Goal: Check status

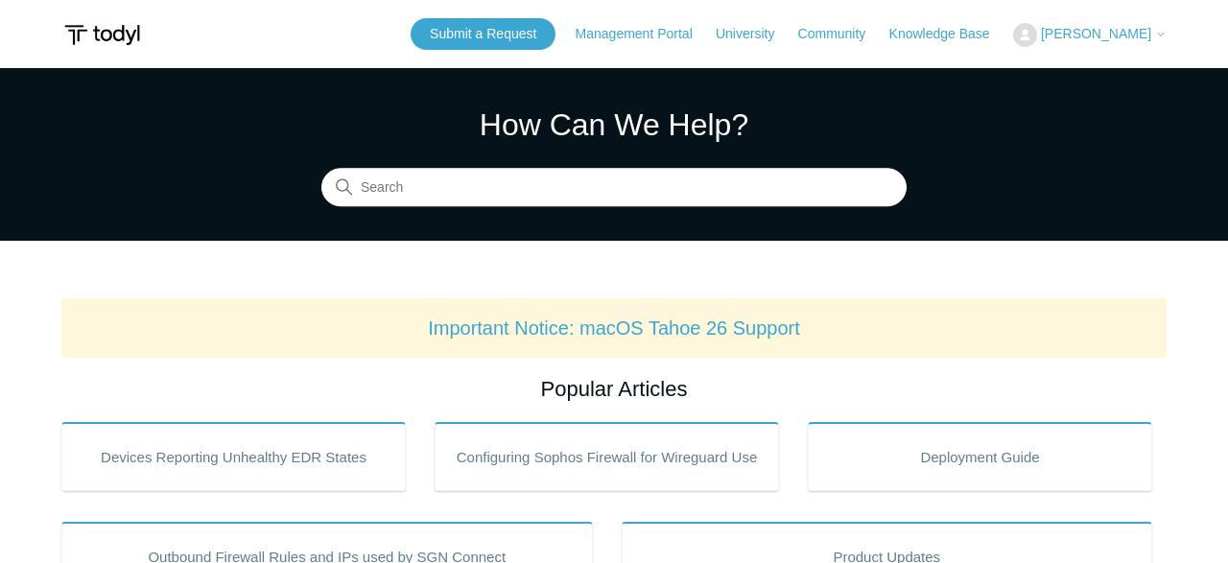
click at [1104, 41] on span "[PERSON_NAME]" at bounding box center [1104, 33] width 126 height 15
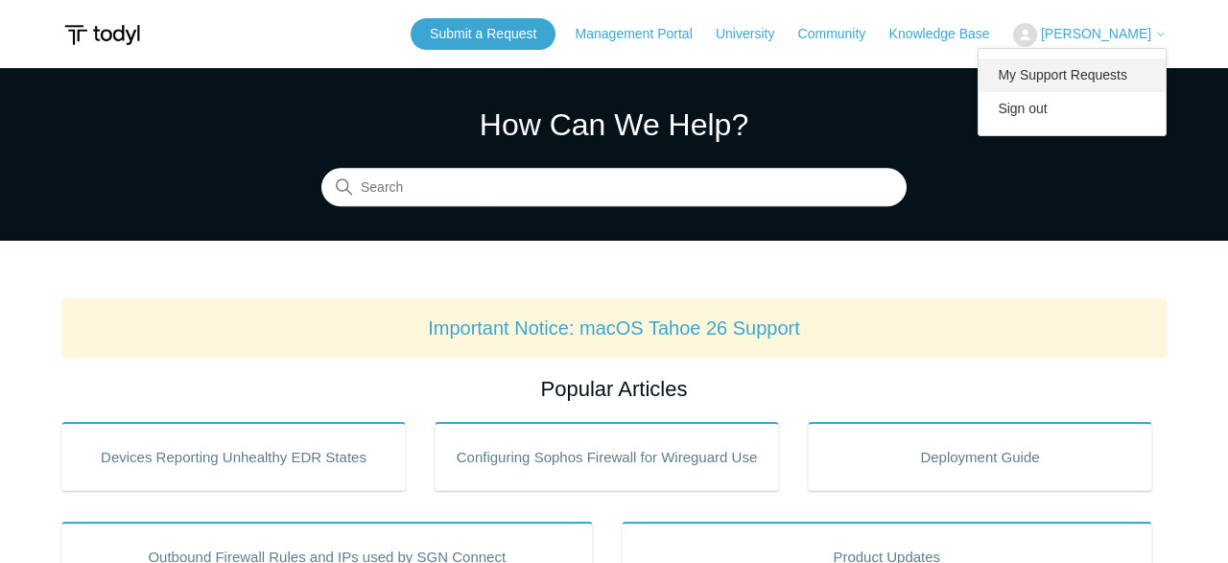
click at [1085, 80] on link "My Support Requests" at bounding box center [1071, 76] width 187 height 34
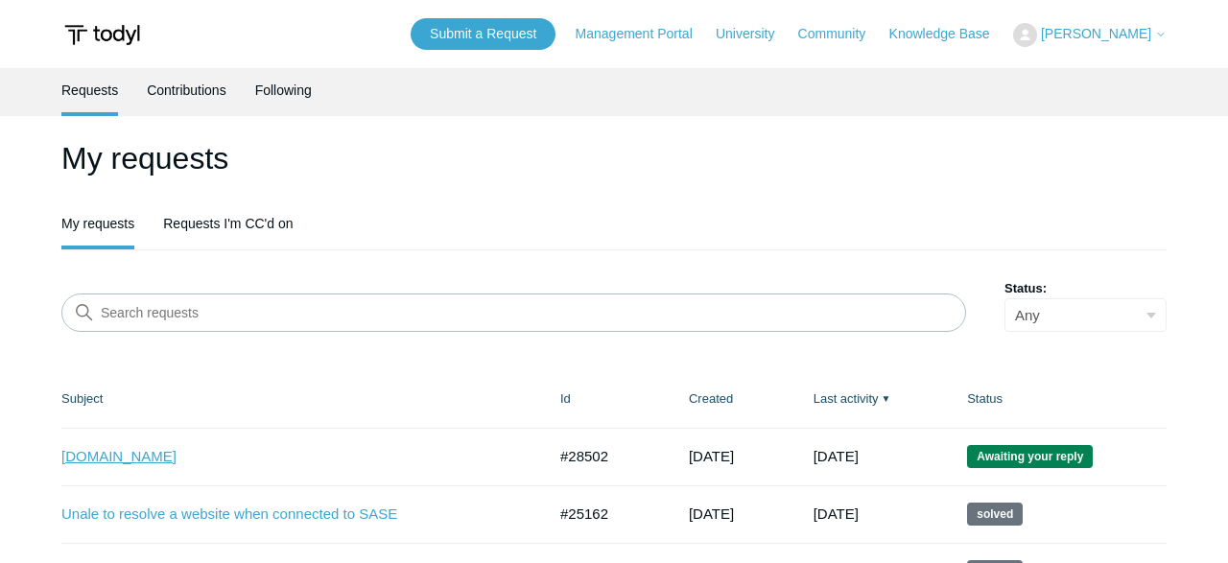
click at [166, 459] on link "[DOMAIN_NAME]" at bounding box center [289, 457] width 456 height 22
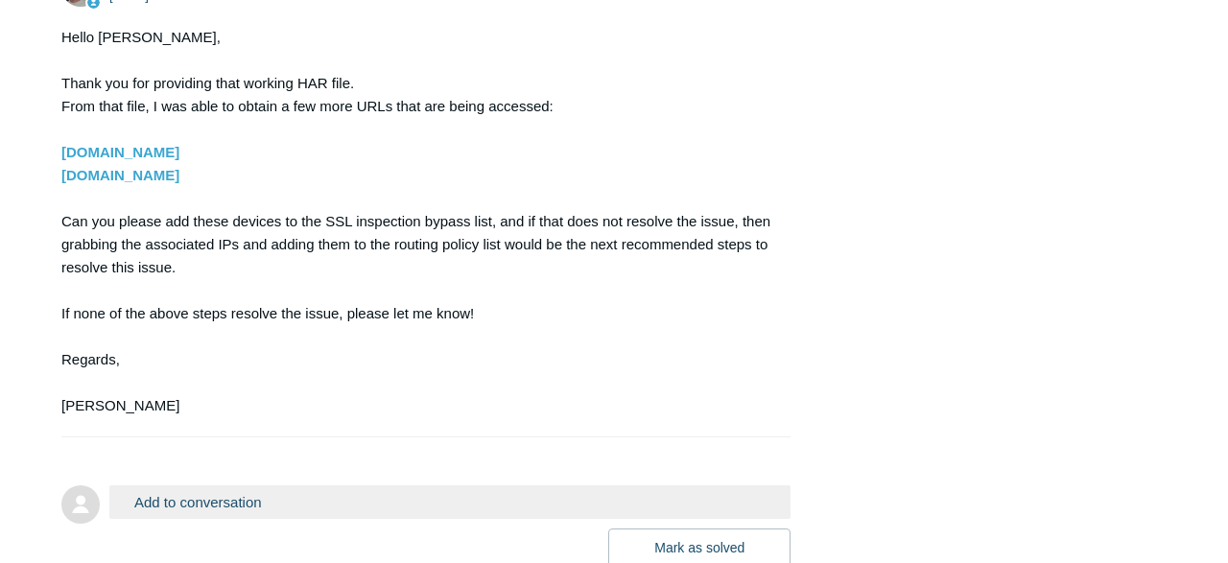
scroll to position [4489, 0]
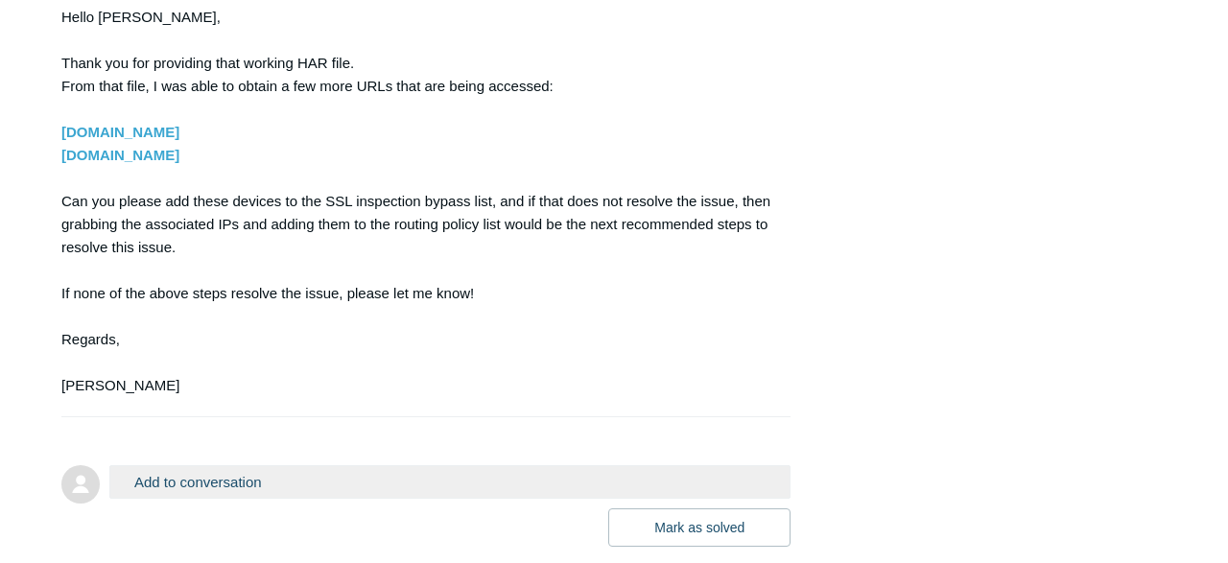
drag, startPoint x: 255, startPoint y: 215, endPoint x: 120, endPoint y: 232, distance: 136.3
click at [298, 240] on div "Hello Jacob, Thank you for providing that working HAR file. From that file, I w…" at bounding box center [416, 201] width 710 height 391
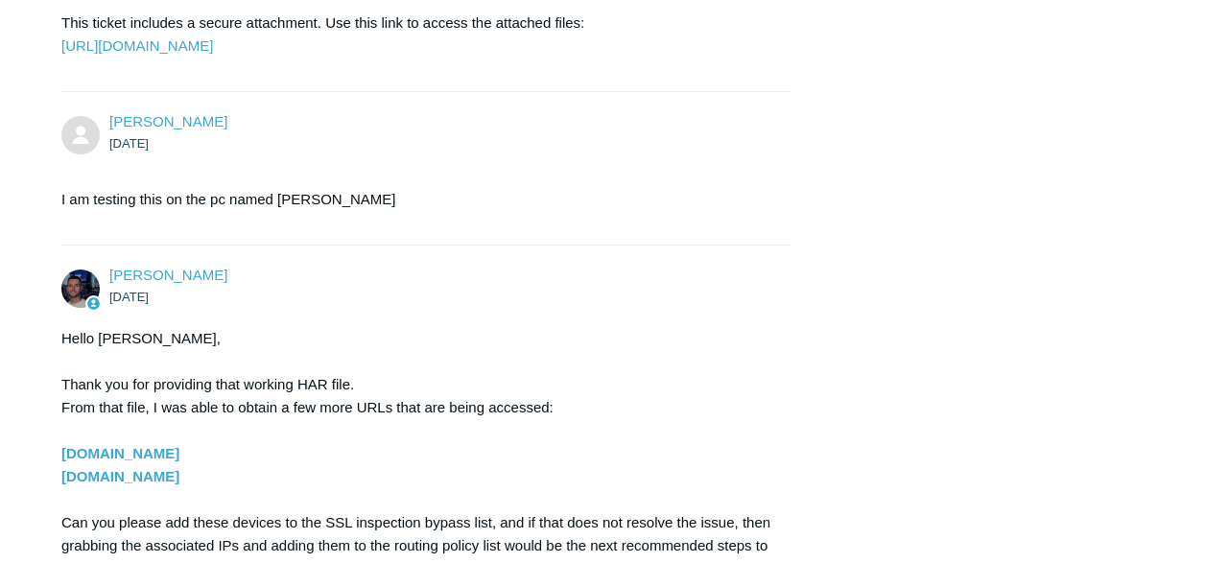
scroll to position [4153, 0]
